Goal: Task Accomplishment & Management: Manage account settings

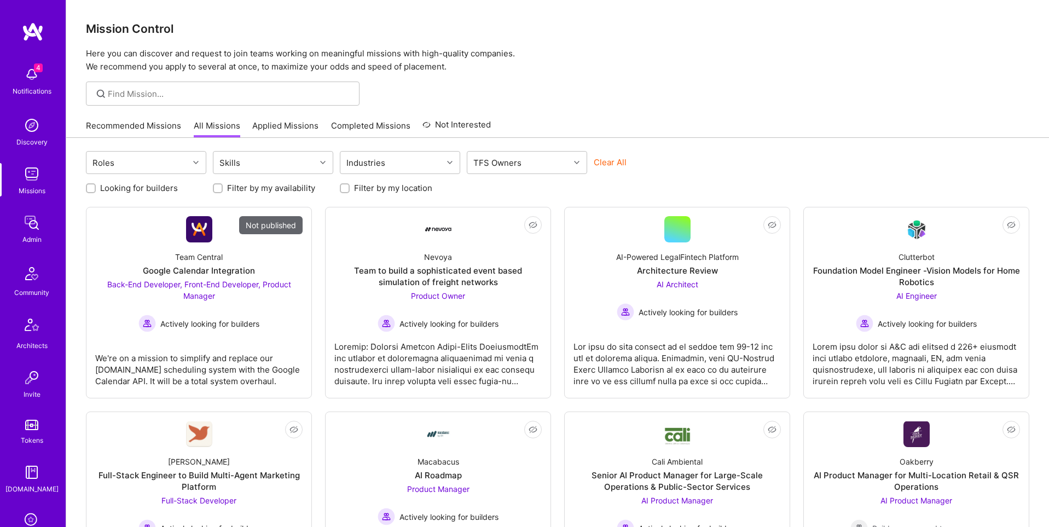
scroll to position [172, 0]
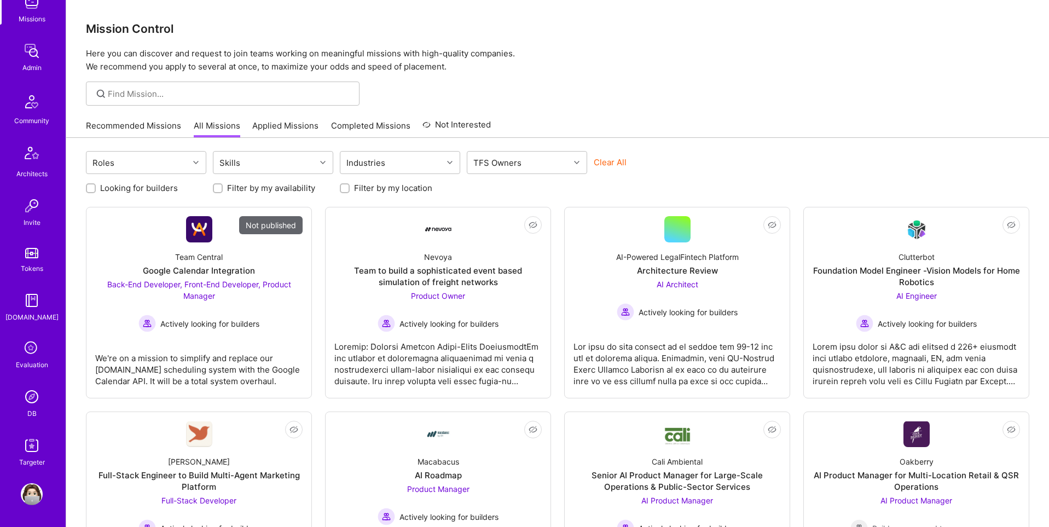
click at [29, 392] on img at bounding box center [32, 397] width 22 height 22
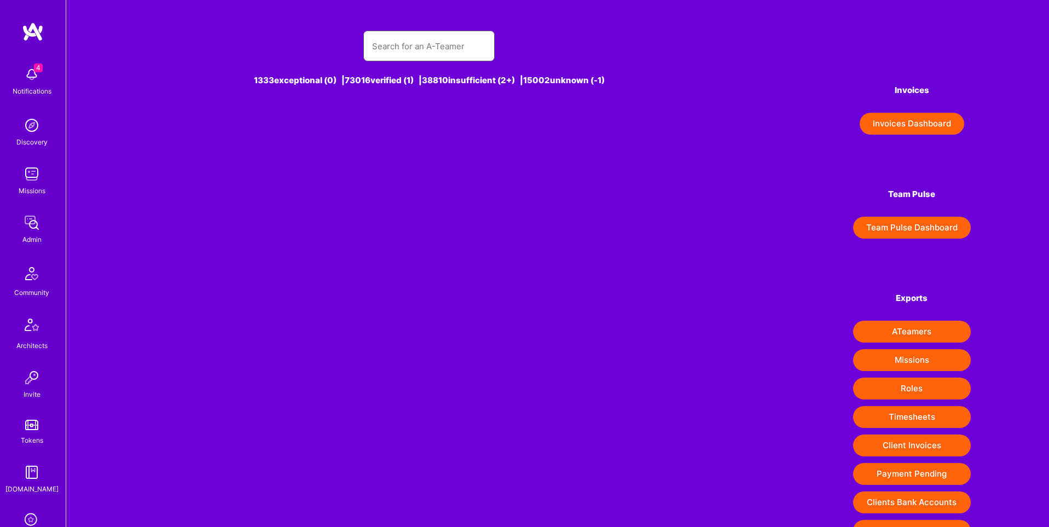
click at [423, 47] on input "text" at bounding box center [429, 46] width 114 height 28
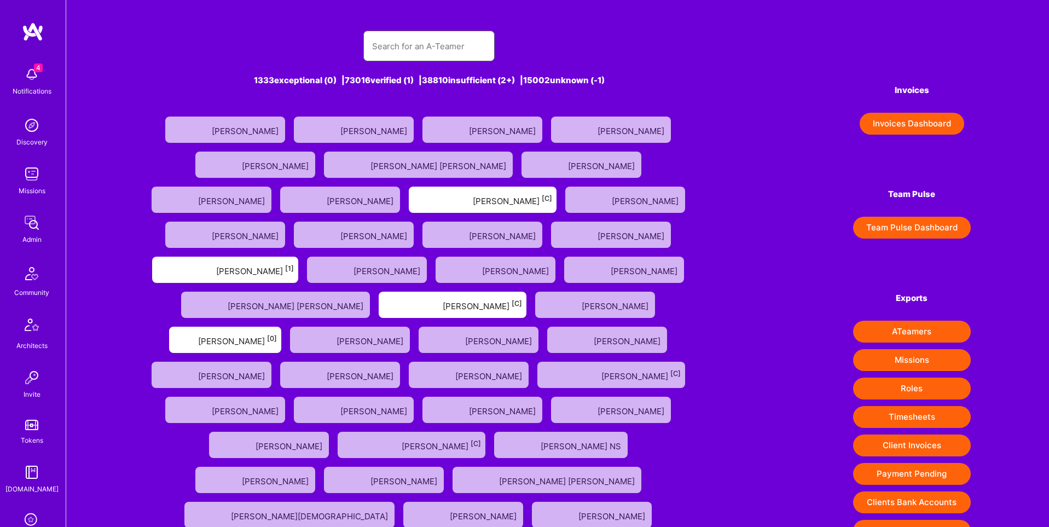
paste input "[PERSON_NAME][EMAIL_ADDRESS][DOMAIN_NAME]"
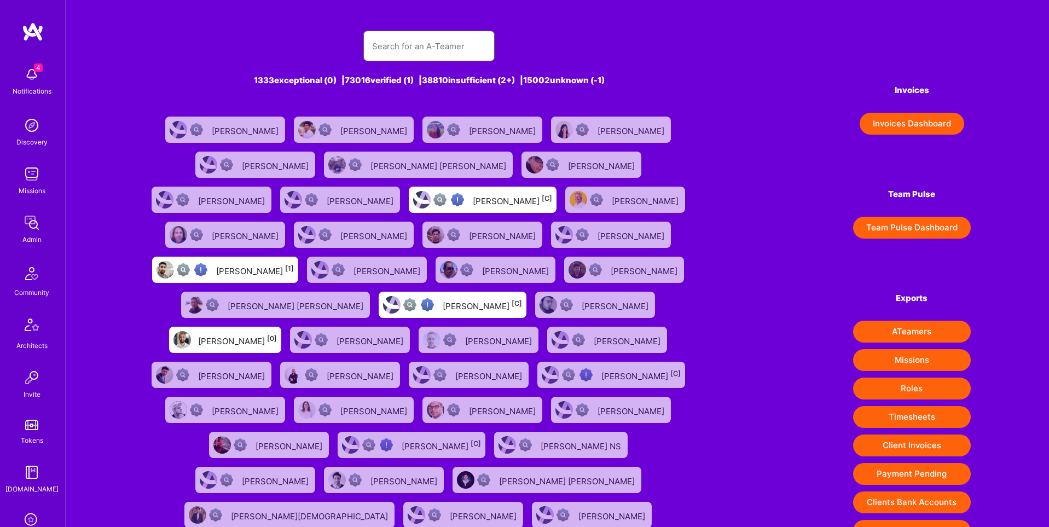
type input "[PERSON_NAME][EMAIL_ADDRESS][DOMAIN_NAME]"
click at [409, 44] on input "text" at bounding box center [429, 46] width 114 height 28
paste input "[PERSON_NAME][EMAIL_ADDRESS][DOMAIN_NAME]"
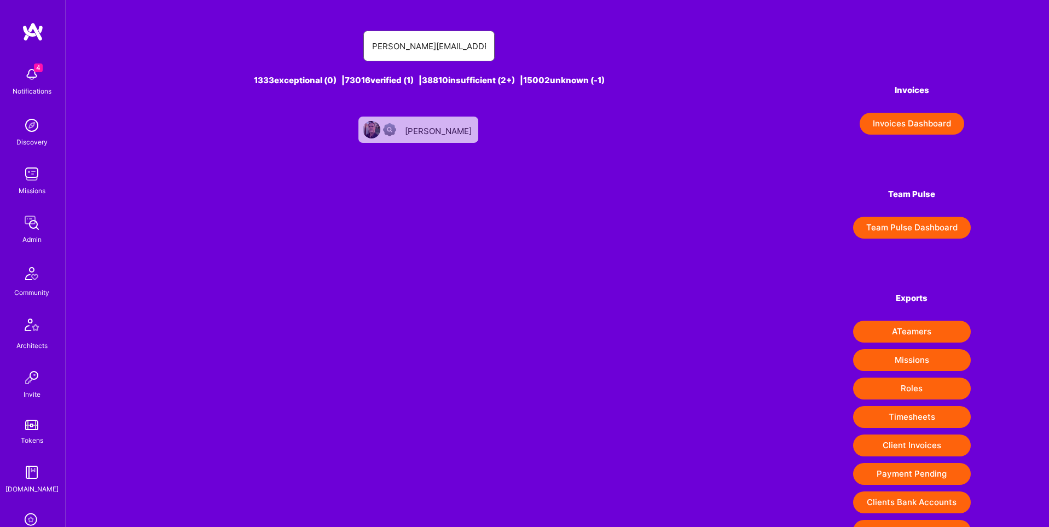
type input "[PERSON_NAME][EMAIL_ADDRESS][DOMAIN_NAME]"
click at [424, 123] on div "[PERSON_NAME]" at bounding box center [439, 130] width 69 height 14
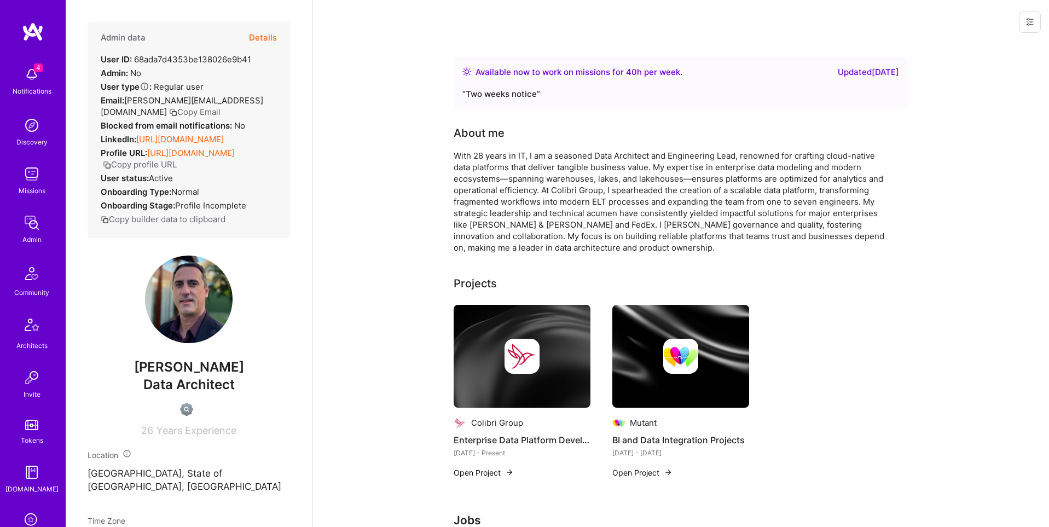
click at [1035, 26] on button at bounding box center [1030, 22] width 22 height 22
click at [1003, 48] on button "Login as [PERSON_NAME]" at bounding box center [983, 47] width 115 height 28
